Goal: Task Accomplishment & Management: Manage account settings

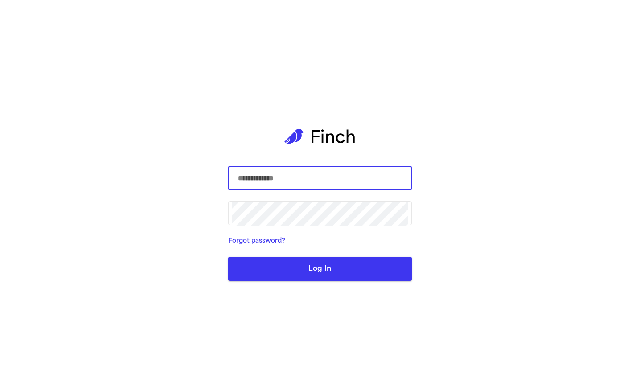
click at [293, 170] on input "text" at bounding box center [320, 178] width 176 height 25
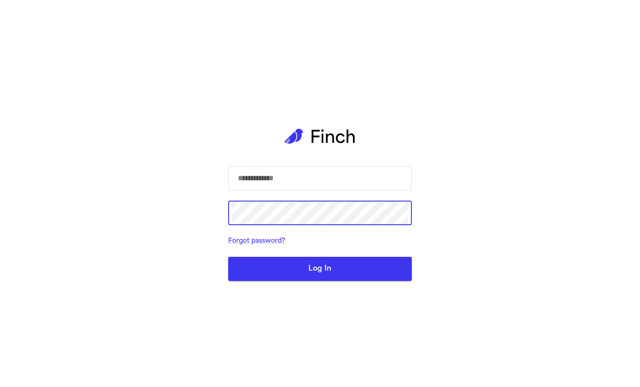
click at [277, 181] on input "text" at bounding box center [320, 178] width 176 height 25
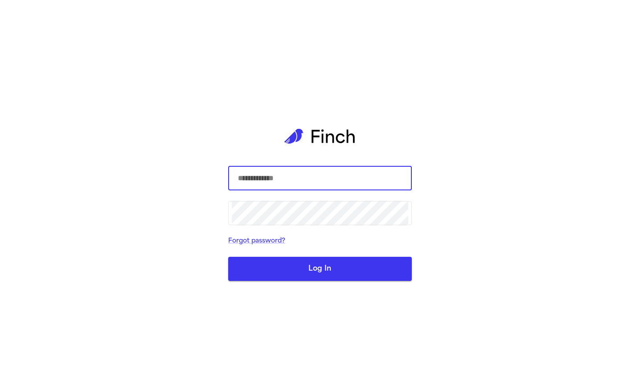
click at [277, 181] on input "text" at bounding box center [320, 178] width 176 height 25
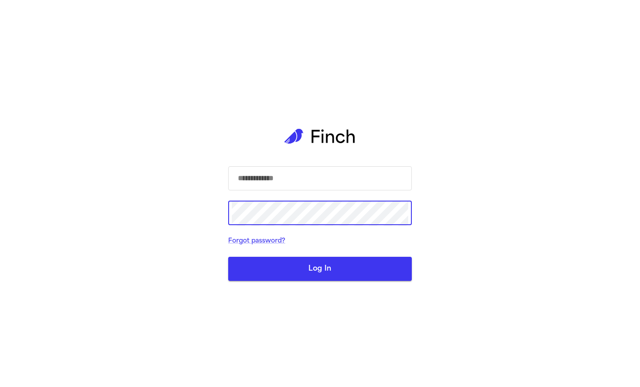
click at [269, 190] on input "text" at bounding box center [320, 178] width 176 height 25
